Goal: Task Accomplishment & Management: Manage account settings

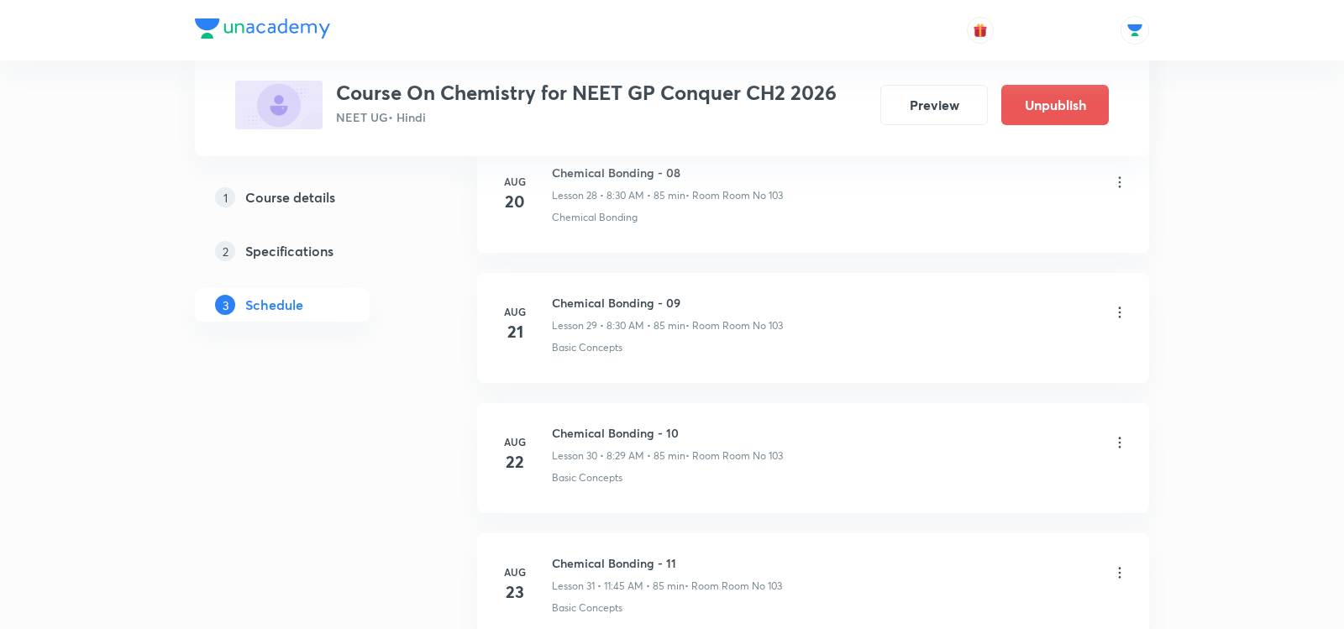
scroll to position [5420, 0]
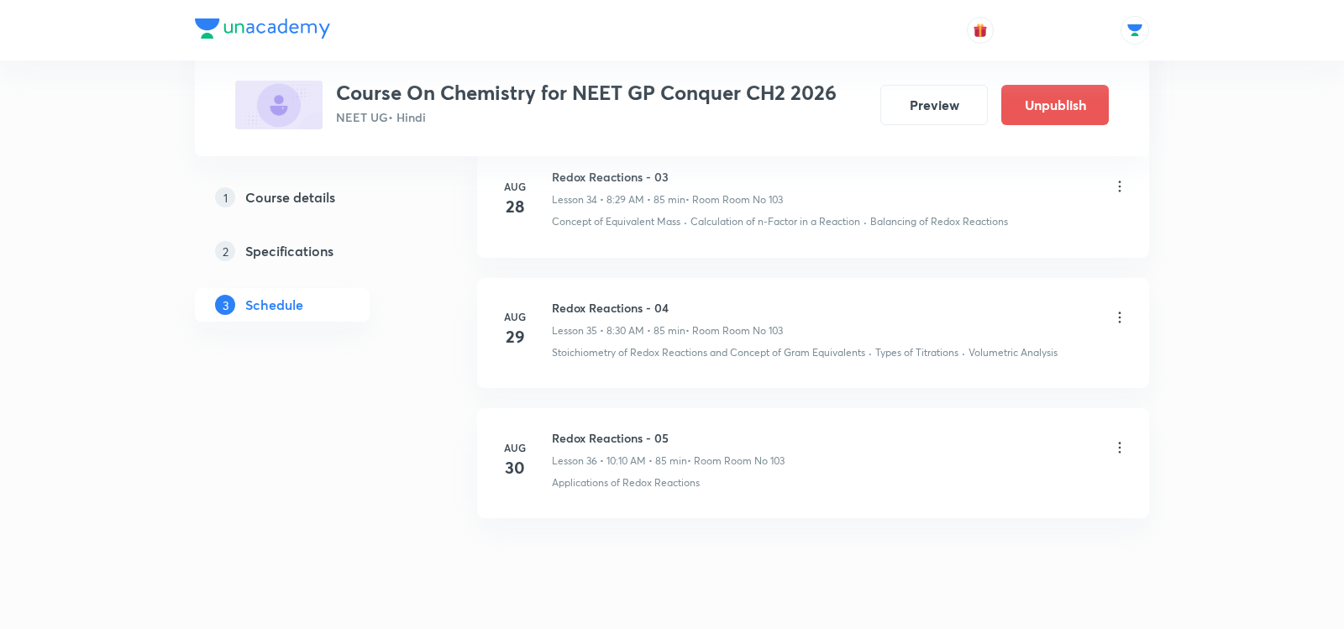
click at [1119, 439] on icon at bounding box center [1119, 447] width 17 height 17
click at [959, 474] on p "Delete" at bounding box center [974, 475] width 35 height 18
click at [915, 602] on button "Delete" at bounding box center [914, 594] width 148 height 40
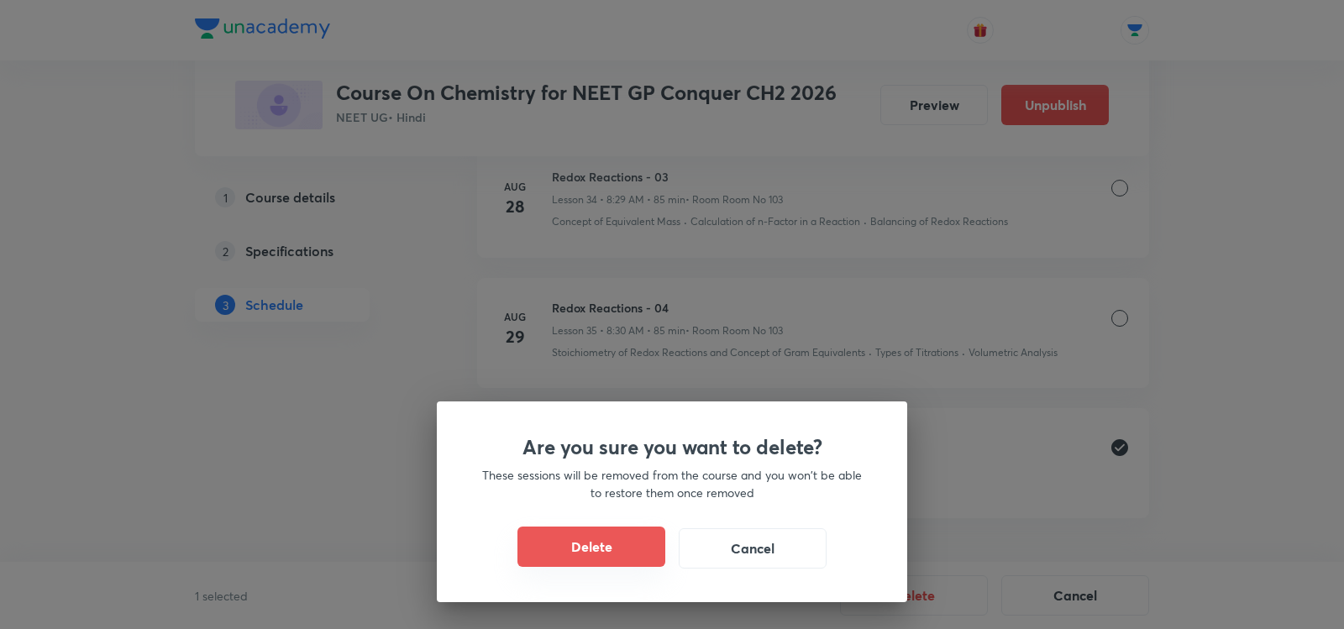
click at [606, 546] on button "Delete" at bounding box center [591, 547] width 148 height 40
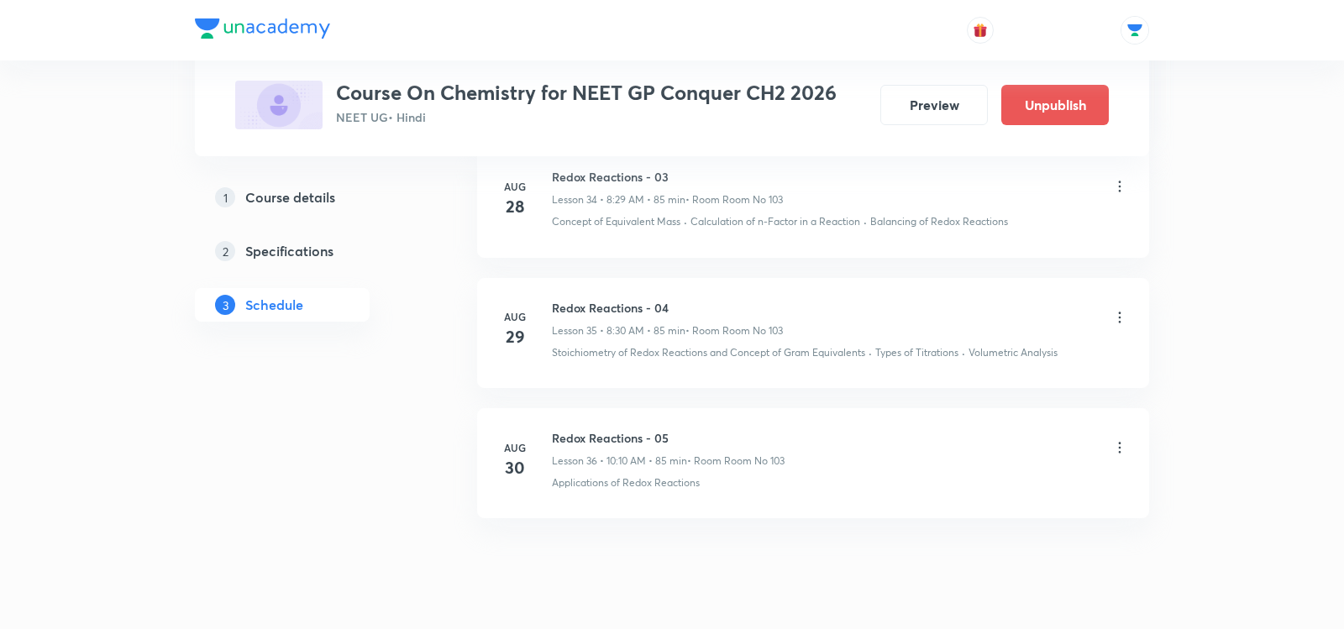
scroll to position [5291, 0]
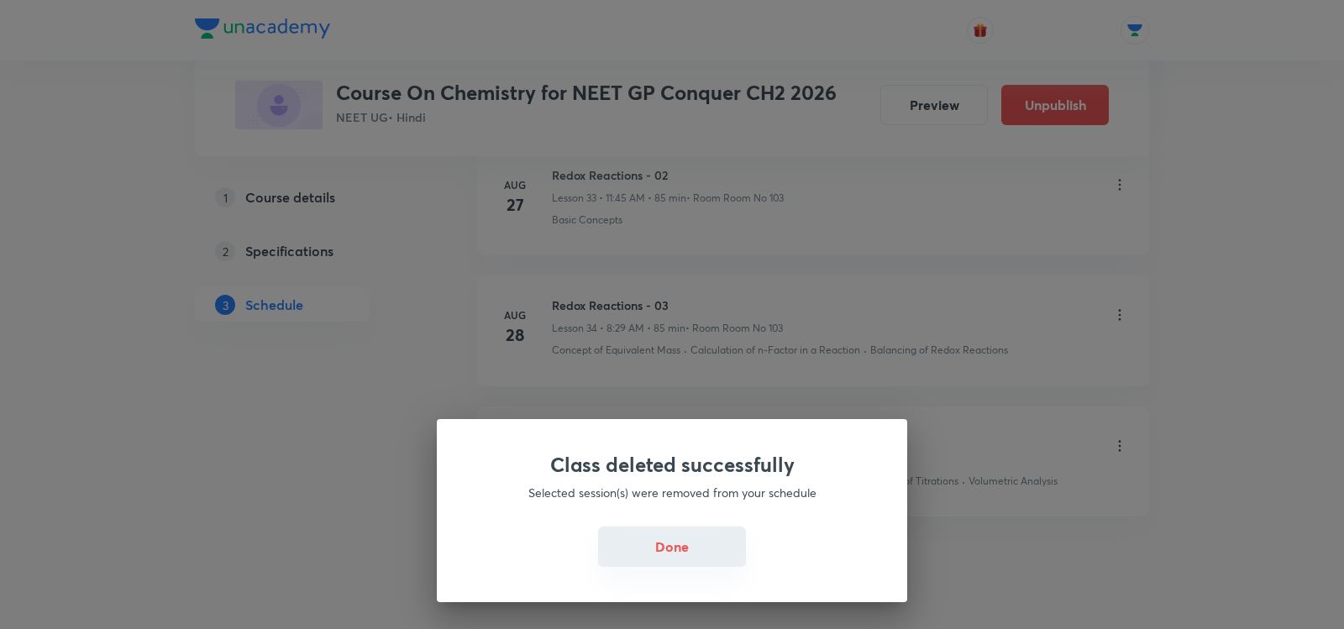
click at [651, 545] on button "Done" at bounding box center [672, 547] width 148 height 40
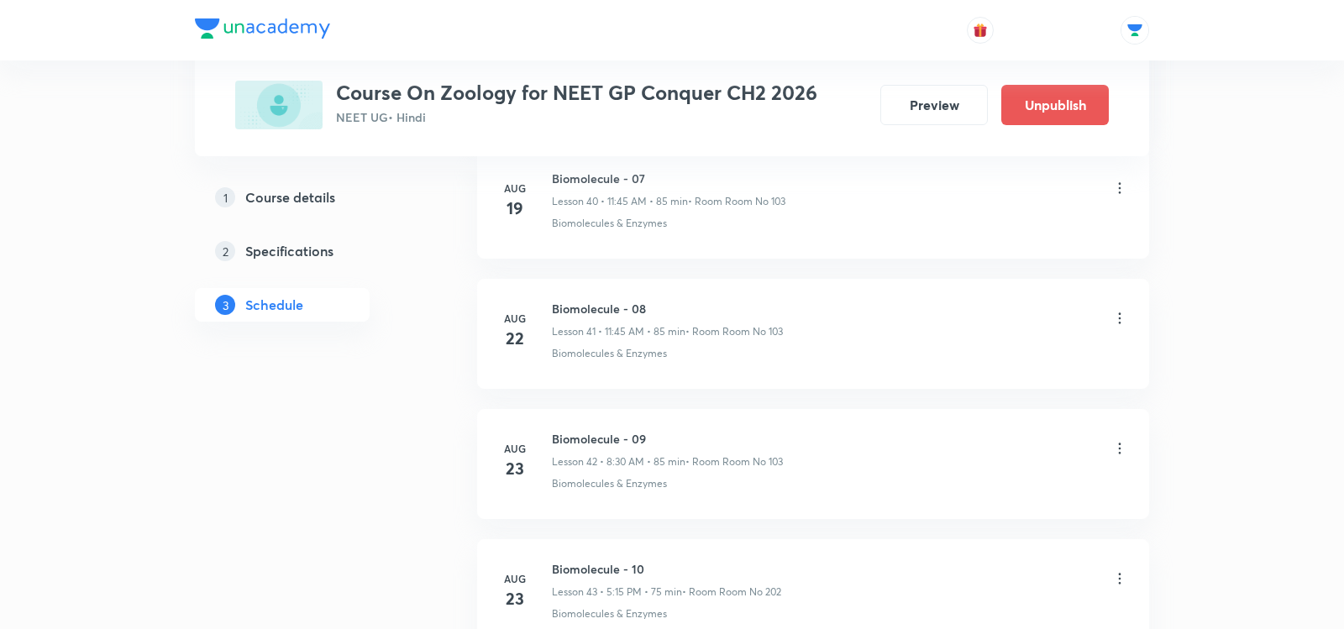
scroll to position [6795, 0]
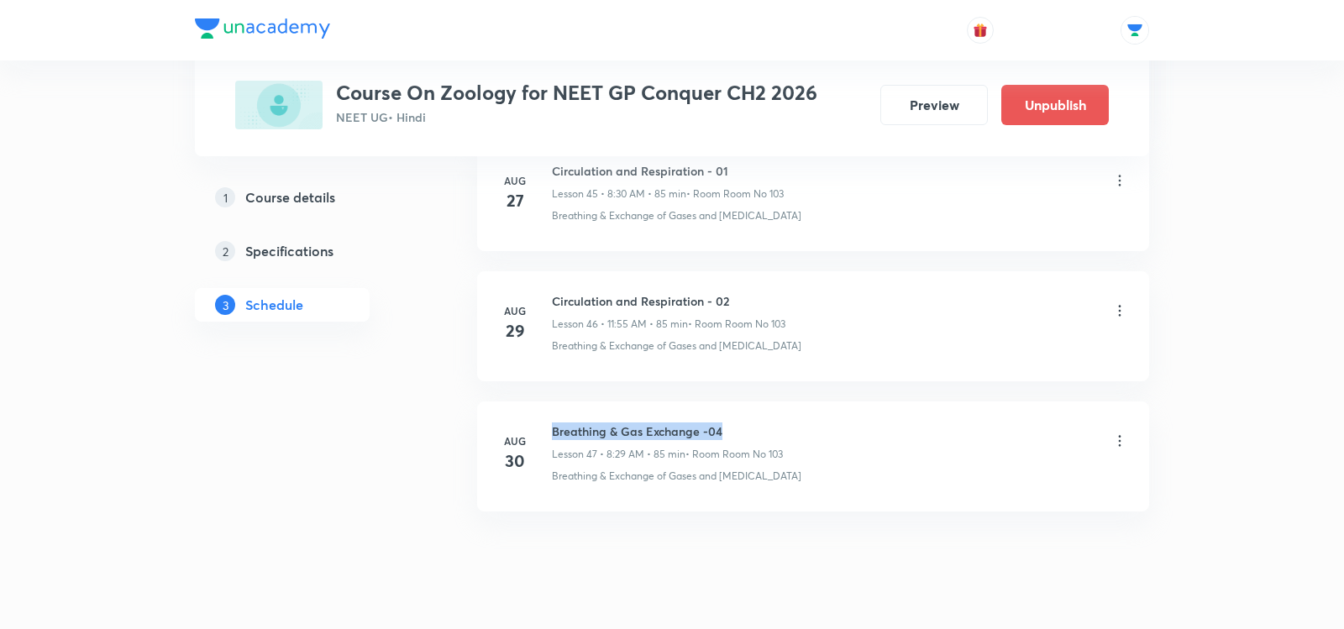
drag, startPoint x: 554, startPoint y: 394, endPoint x: 787, endPoint y: 397, distance: 232.7
click at [787, 422] on div "Breathing & Gas Exchange -04 Lesson 47 • 8:29 AM • 85 min • Room Room No 103" at bounding box center [840, 441] width 576 height 39
copy h6 "Breathing & Gas Exchange -04"
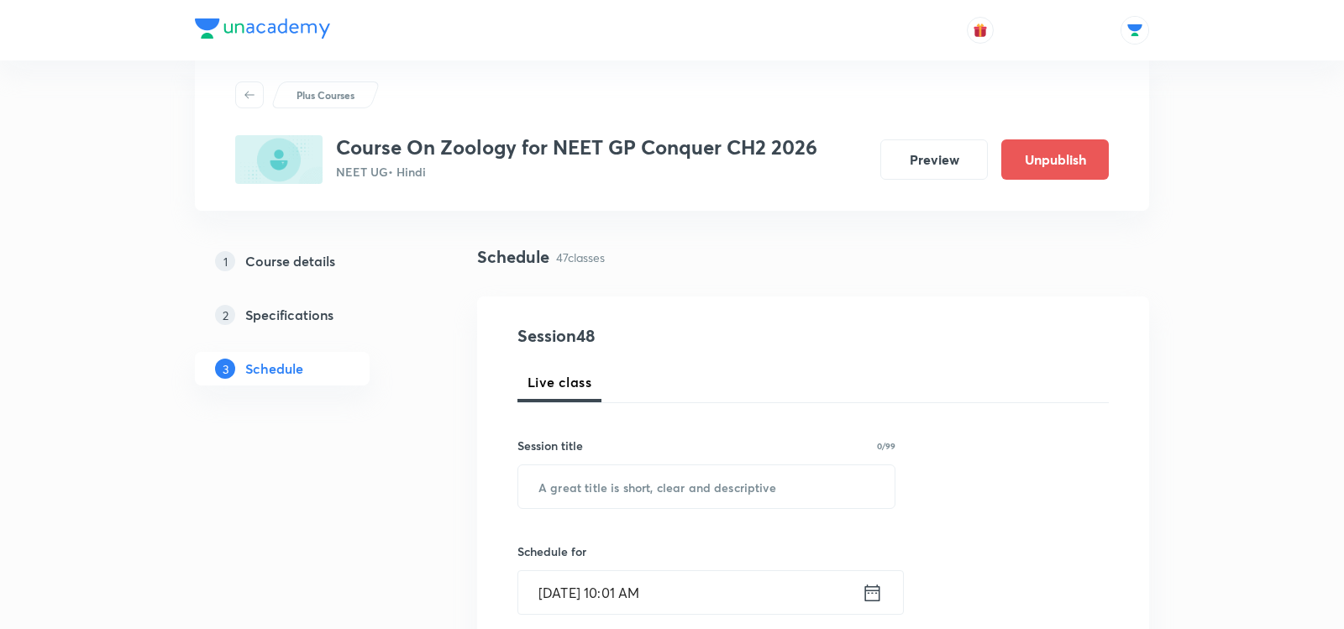
scroll to position [44, 0]
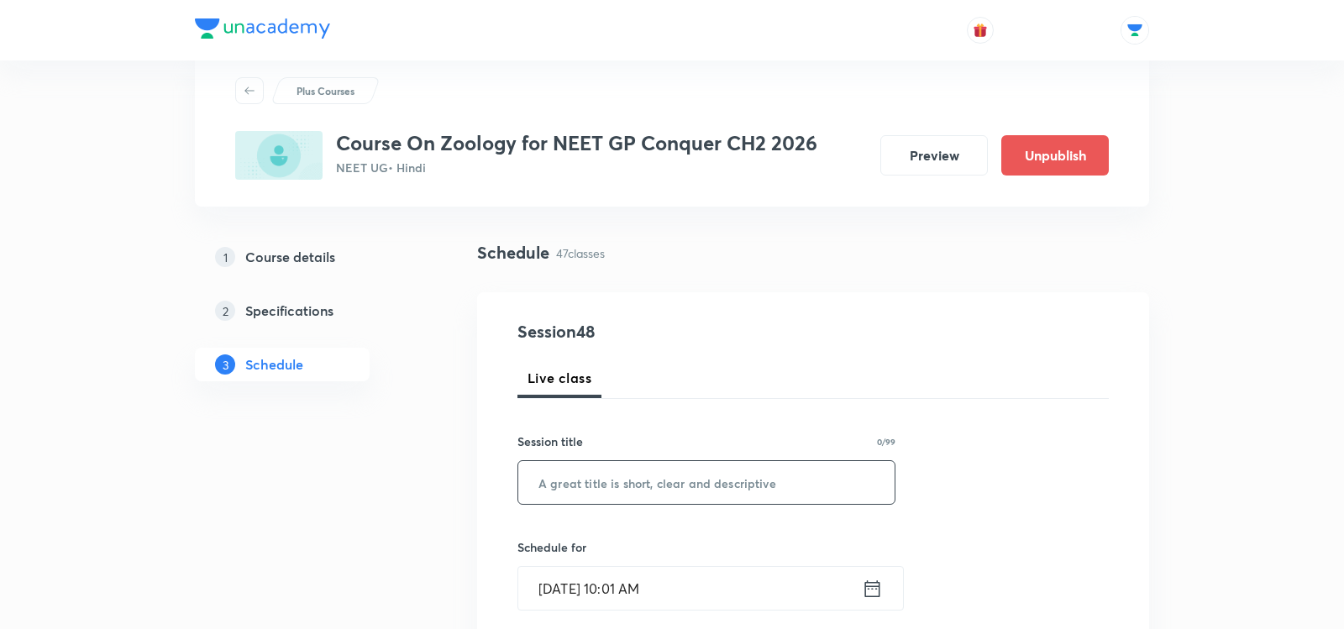
click at [692, 478] on input "text" at bounding box center [706, 482] width 376 height 43
paste input "Breathing & Gas Exchange -04"
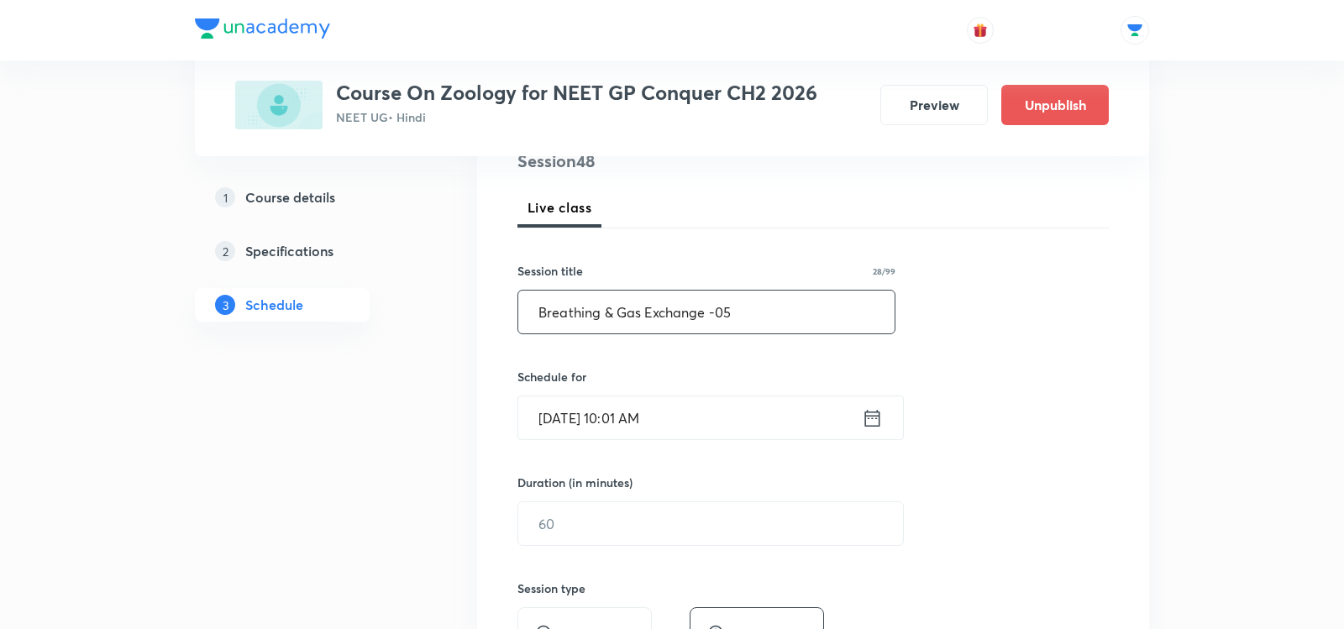
scroll to position [218, 0]
type input "Breathing & Gas Exchange -05"
click at [873, 409] on icon at bounding box center [872, 413] width 15 height 17
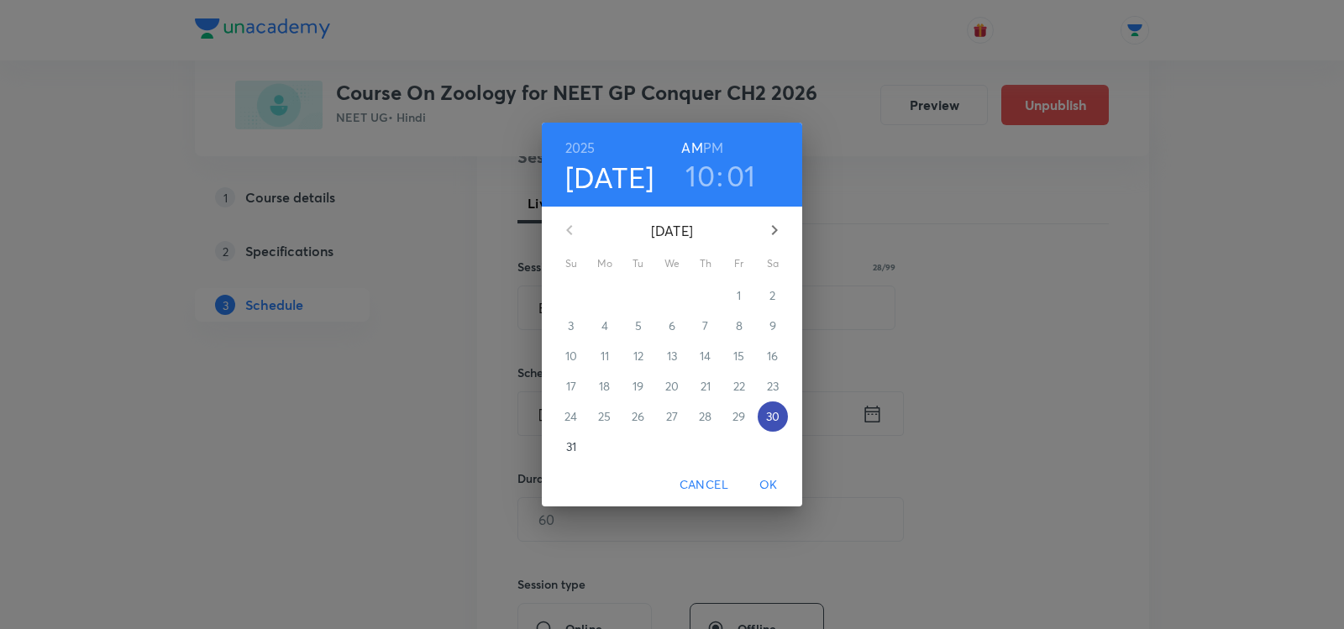
click at [775, 422] on p "30" at bounding box center [772, 416] width 13 height 17
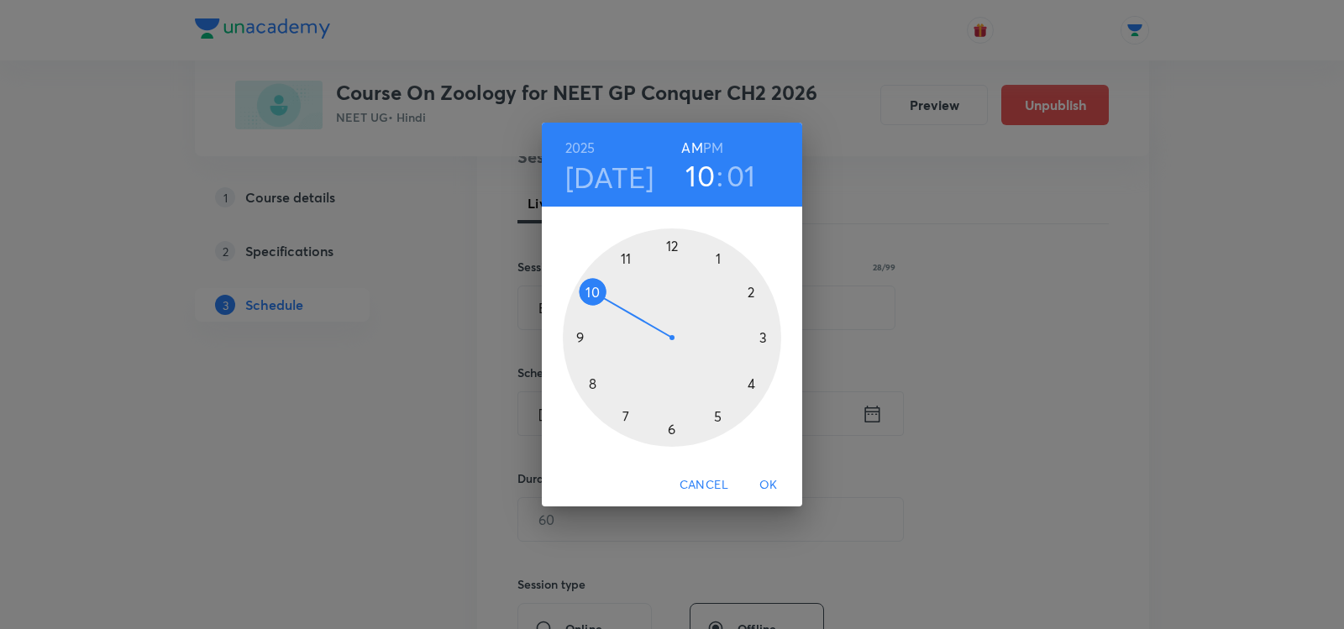
click at [588, 287] on div at bounding box center [672, 337] width 218 height 218
click at [753, 289] on div at bounding box center [672, 337] width 218 height 218
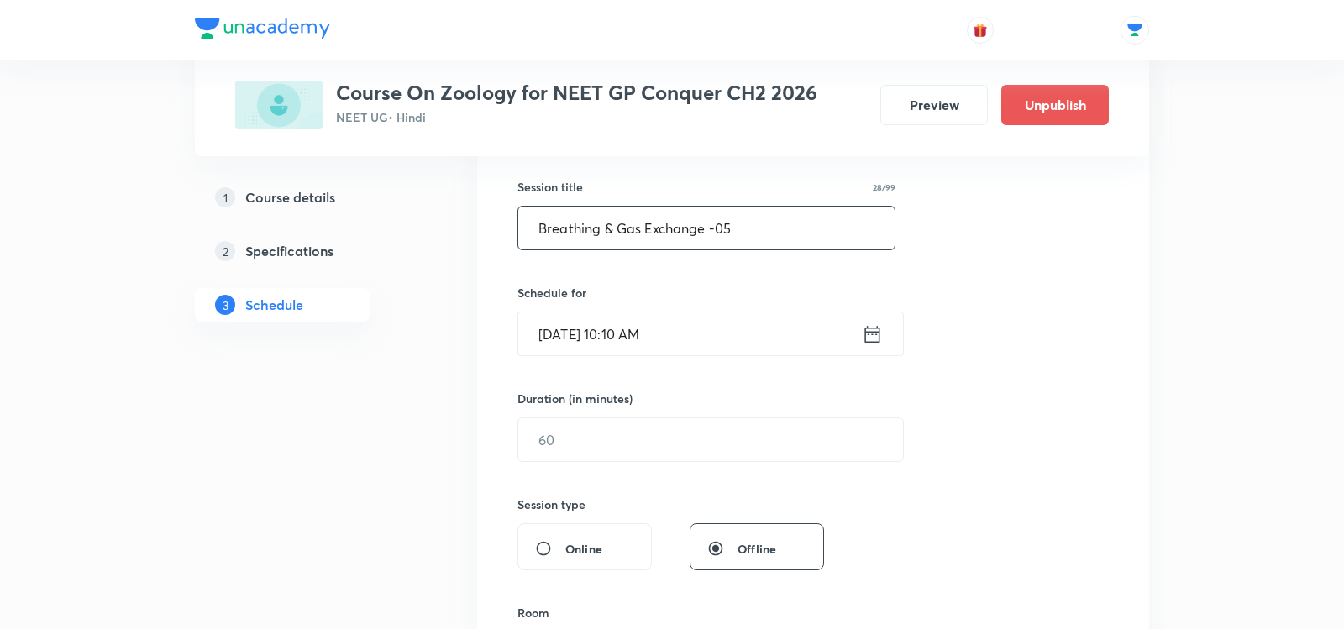
scroll to position [307, 0]
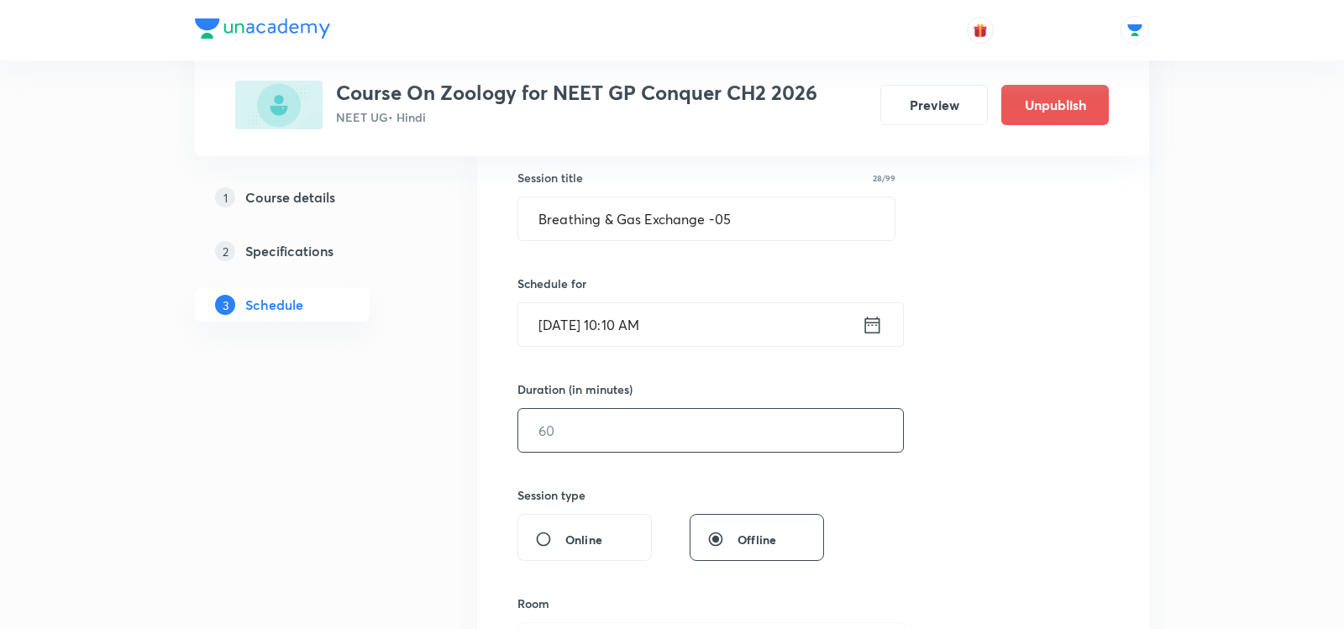
click at [558, 433] on input "text" at bounding box center [710, 430] width 385 height 43
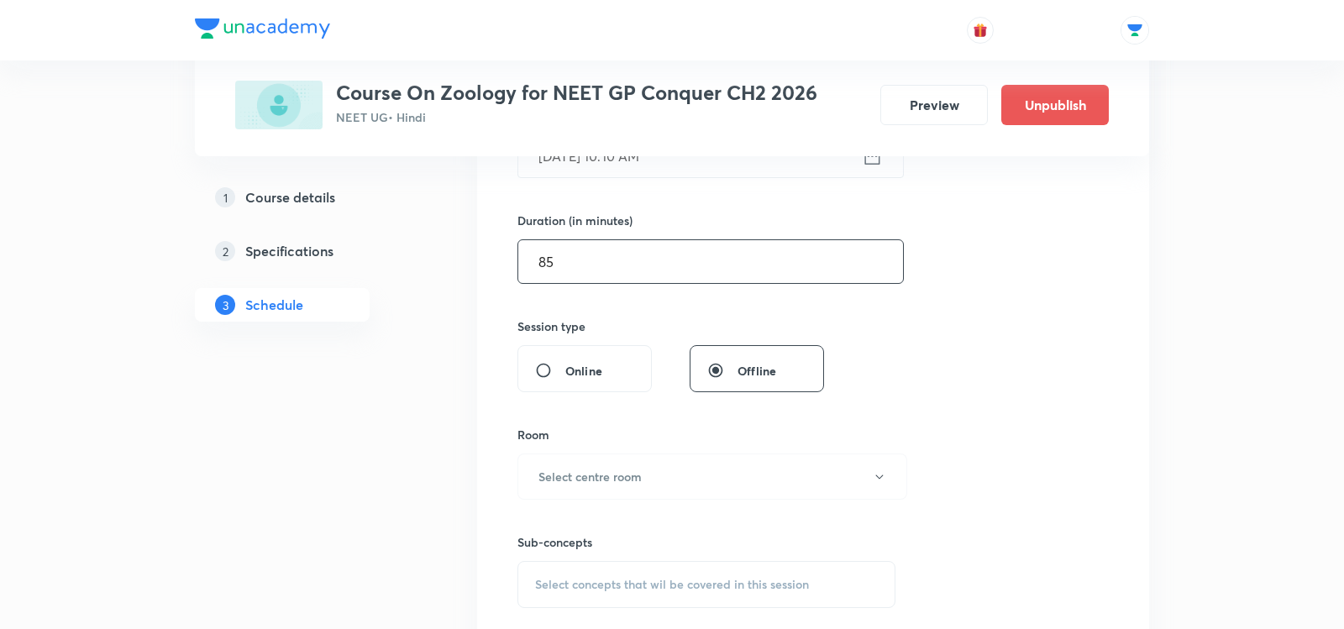
scroll to position [509, 0]
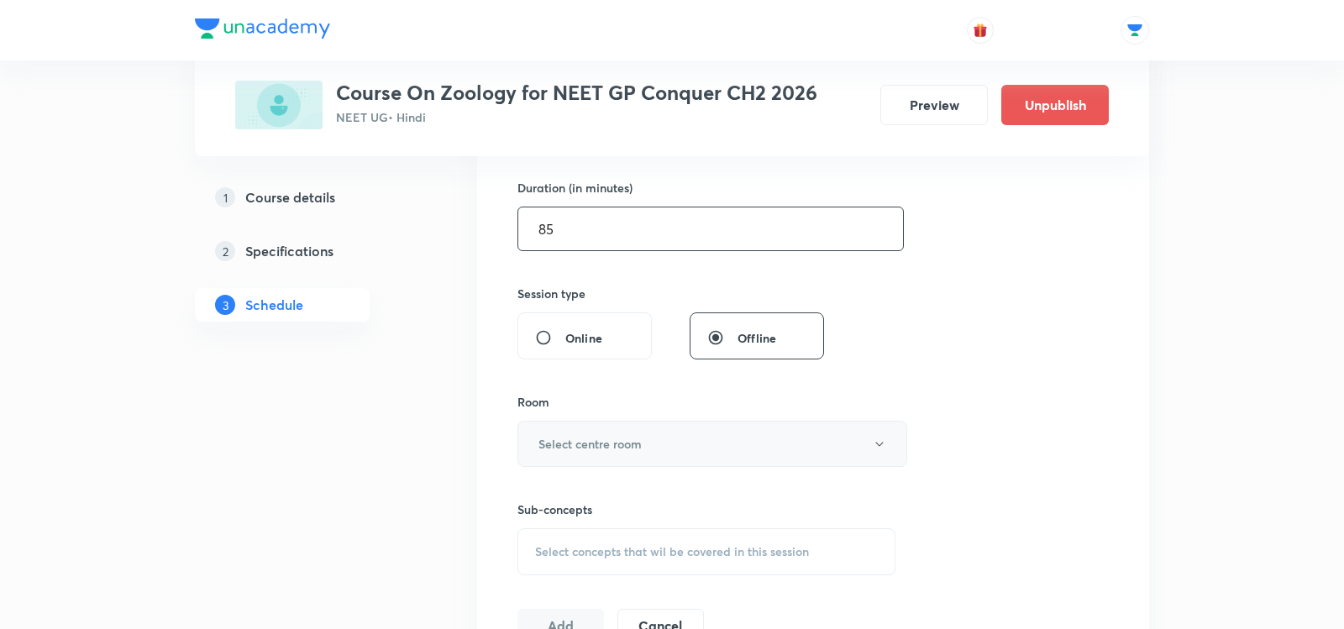
type input "85"
click at [585, 424] on button "Select centre room" at bounding box center [712, 444] width 390 height 46
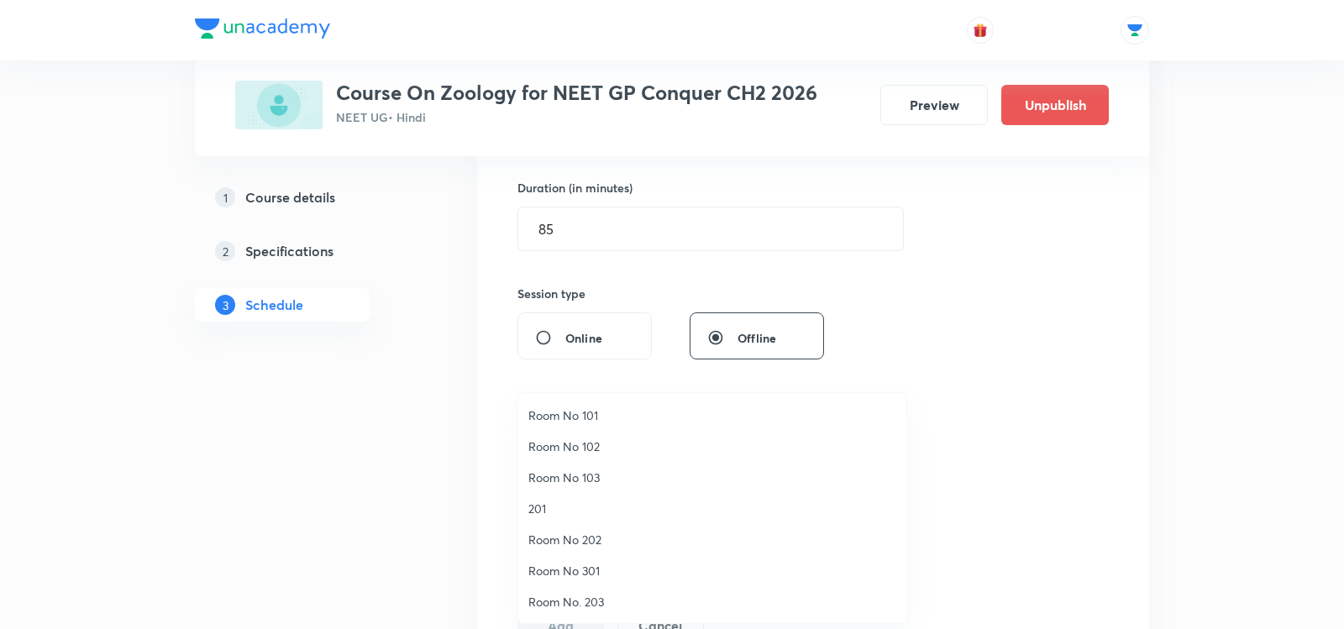
click at [569, 473] on span "Room No 103" at bounding box center [712, 478] width 368 height 18
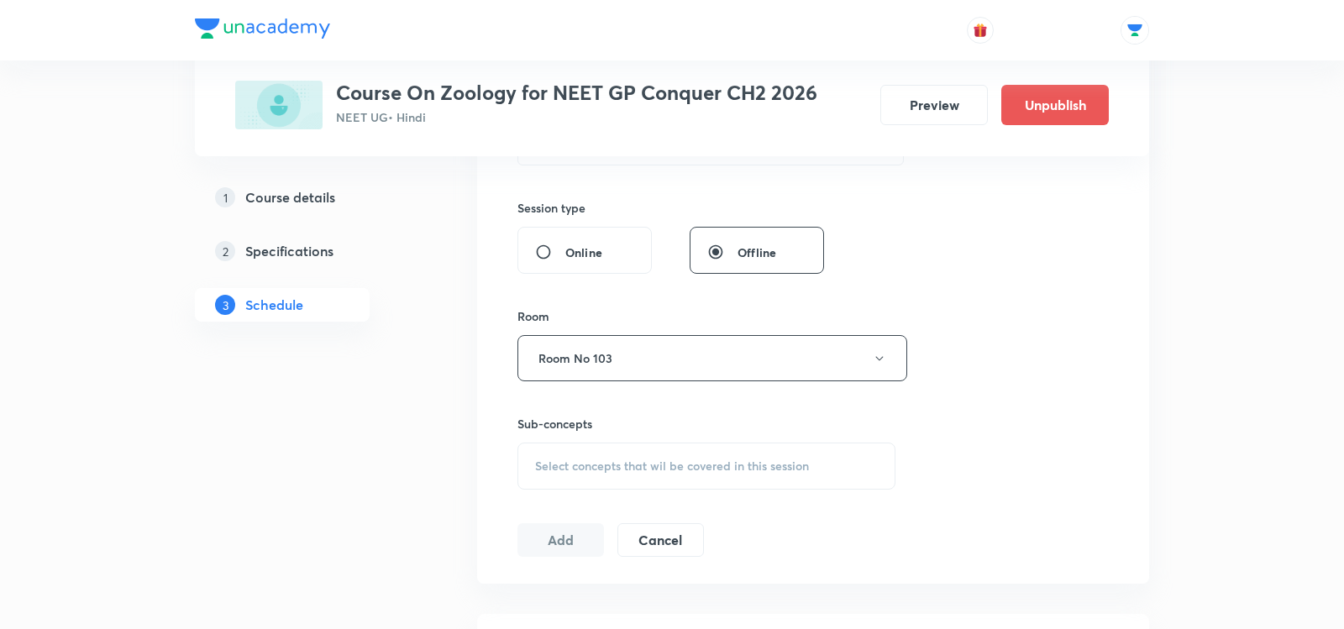
scroll to position [596, 0]
click at [565, 458] on span "Select concepts that wil be covered in this session" at bounding box center [672, 464] width 274 height 13
click at [540, 596] on input "checkbox" at bounding box center [544, 596] width 24 height 18
checkbox input "true"
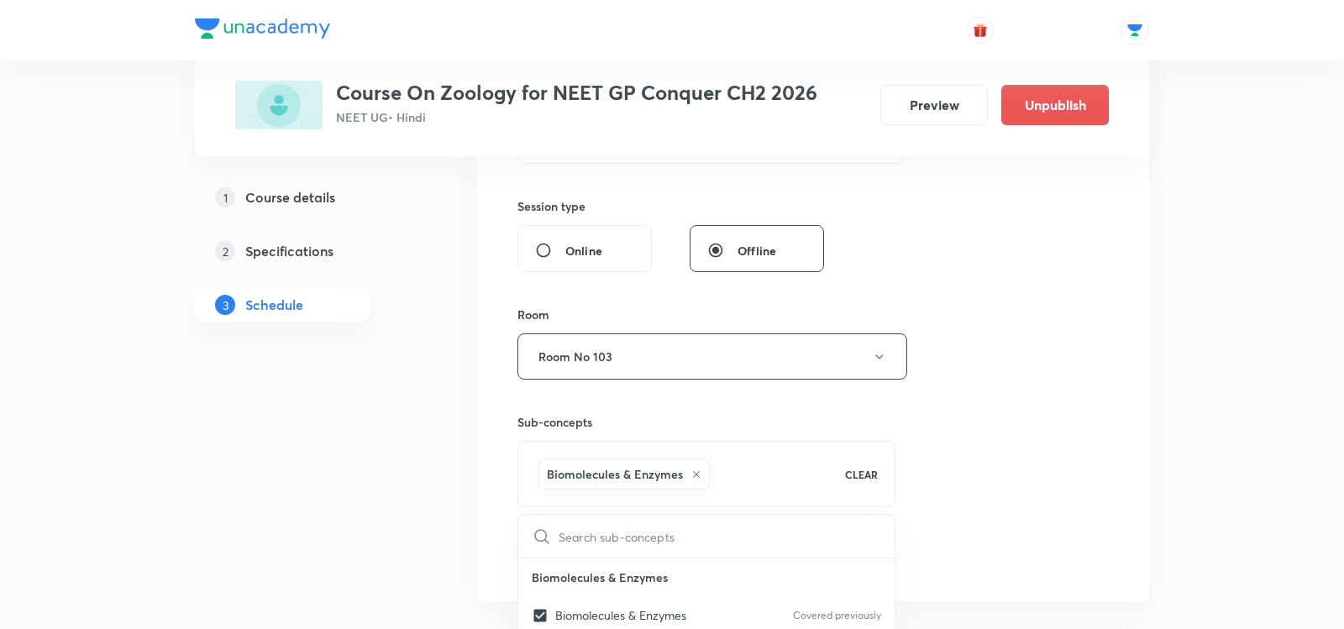
click at [551, 554] on button "Add" at bounding box center [560, 556] width 87 height 34
